Goal: Use online tool/utility: Utilize a website feature to perform a specific function

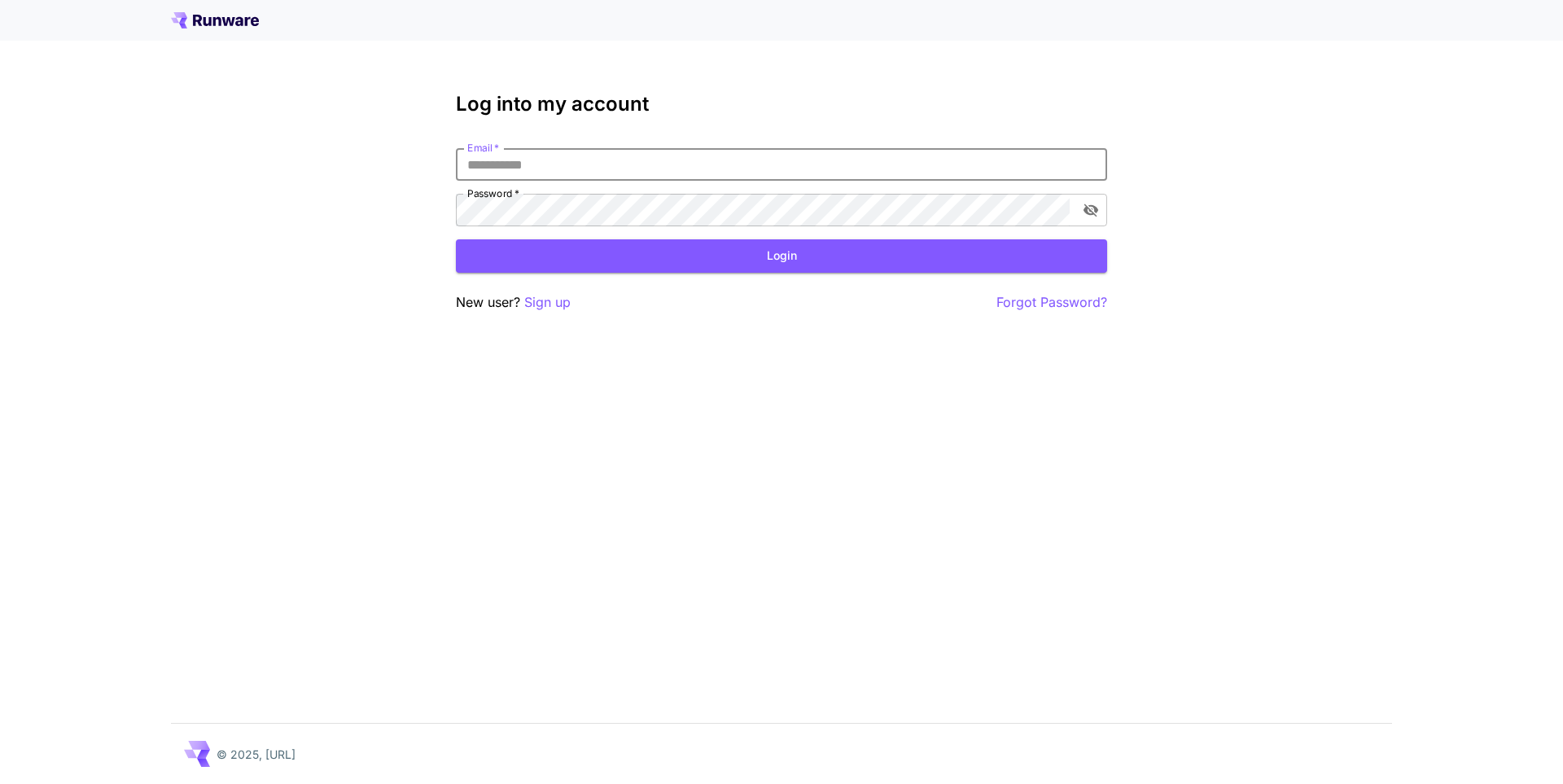
click at [674, 167] on input "Email   *" at bounding box center [782, 164] width 652 height 32
type input "**********"
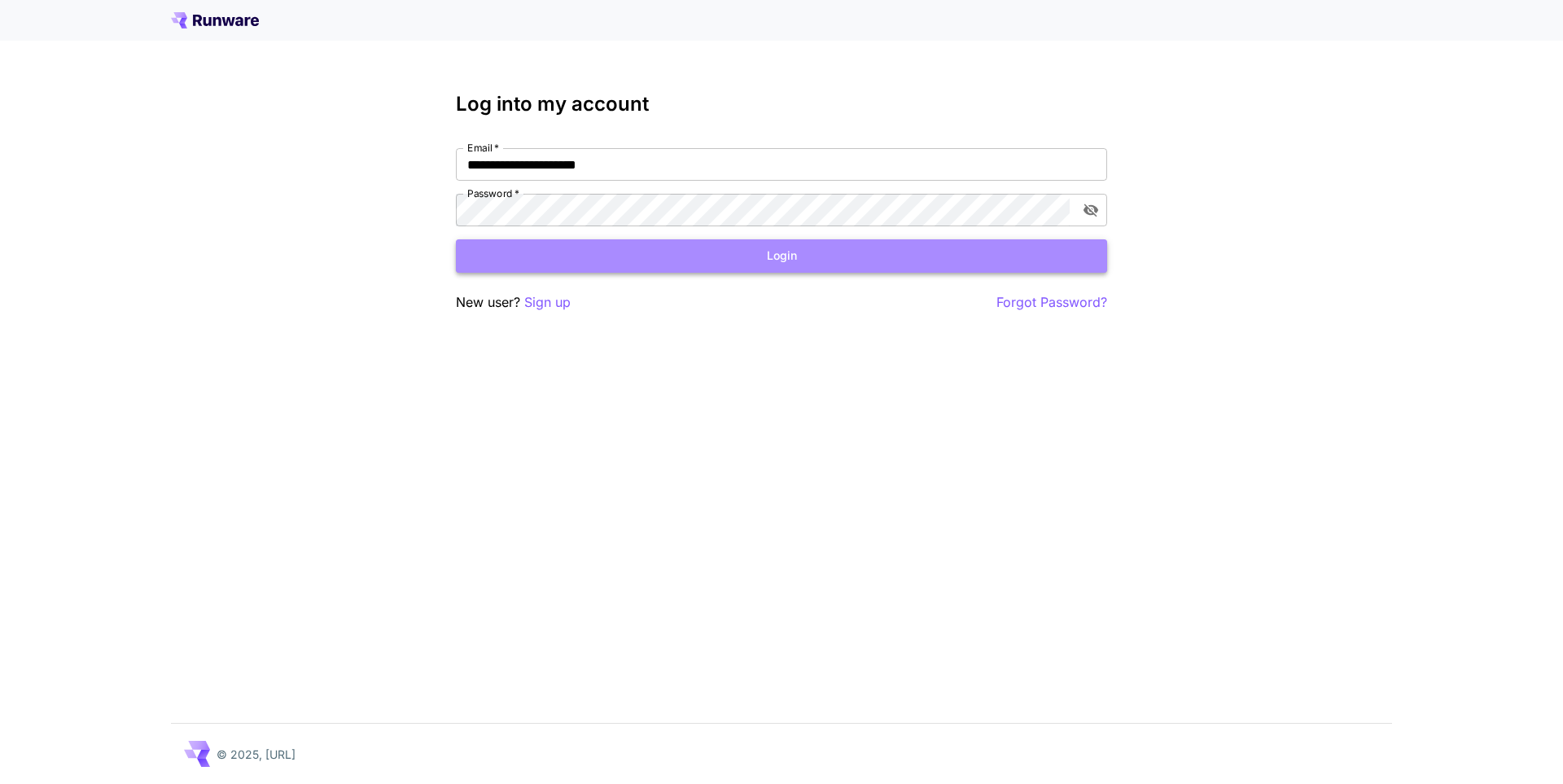
click at [826, 263] on button "Login" at bounding box center [782, 255] width 652 height 33
